Goal: Navigation & Orientation: Find specific page/section

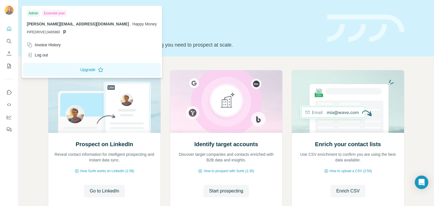
click at [7, 11] on img at bounding box center [9, 10] width 9 height 9
click at [8, 29] on icon "Quick start" at bounding box center [9, 29] width 6 height 6
click at [7, 8] on img at bounding box center [9, 10] width 9 height 9
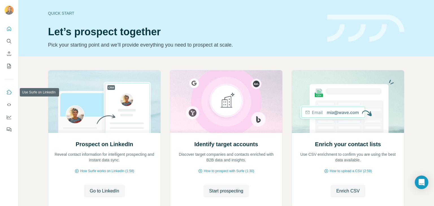
click at [10, 94] on icon "Use Surfe on LinkedIn" at bounding box center [9, 92] width 5 height 5
click at [10, 29] on icon "Quick start" at bounding box center [9, 29] width 6 height 6
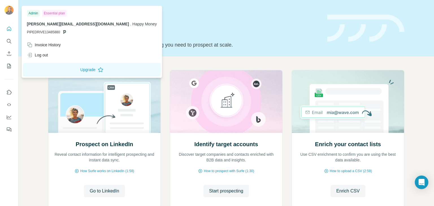
click at [9, 8] on img at bounding box center [9, 10] width 9 height 9
